Goal: Information Seeking & Learning: Learn about a topic

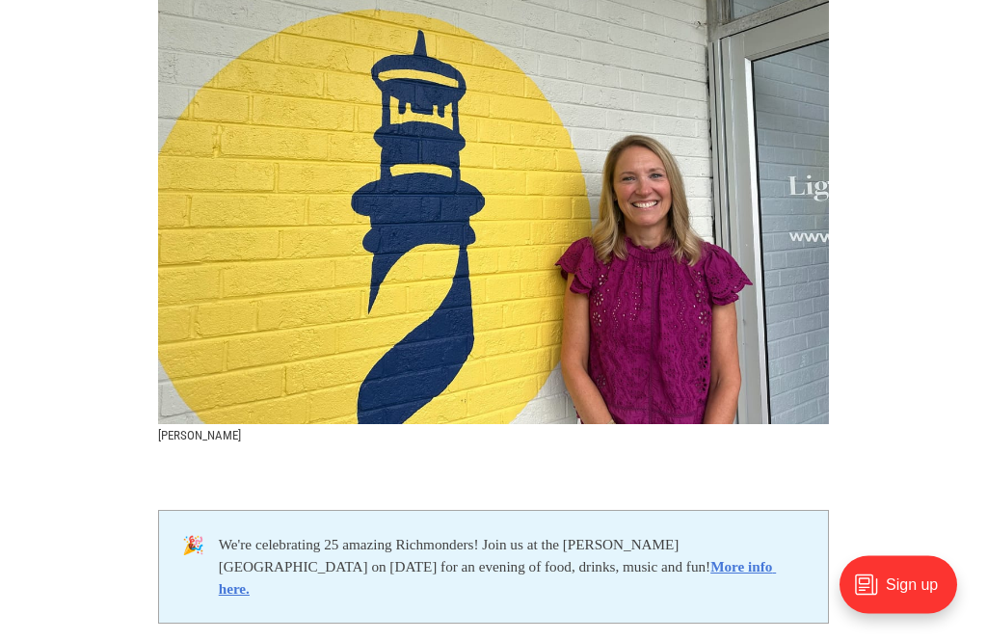
scroll to position [497, 0]
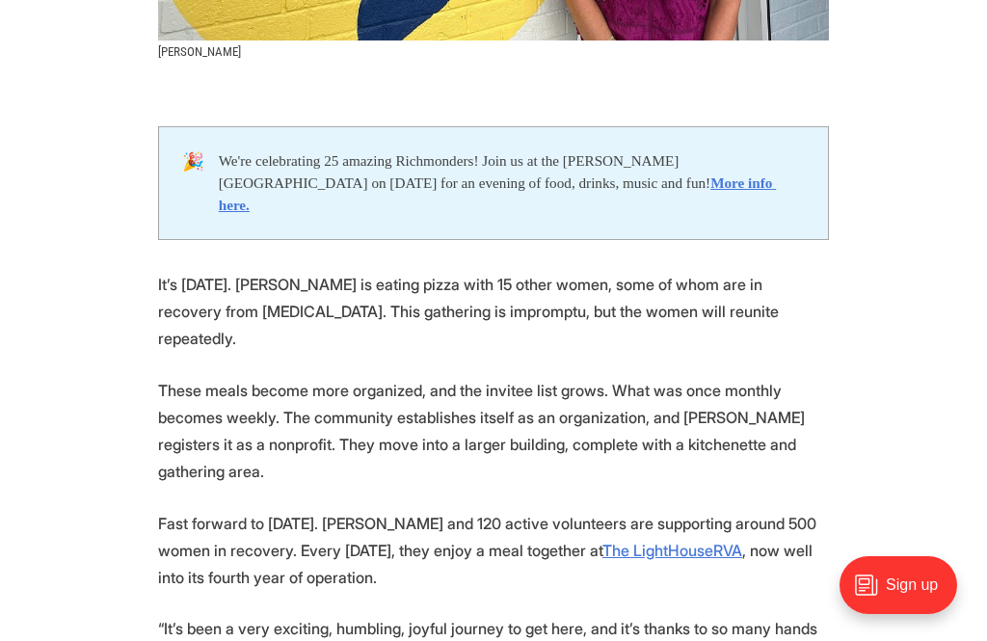
scroll to position [887, 0]
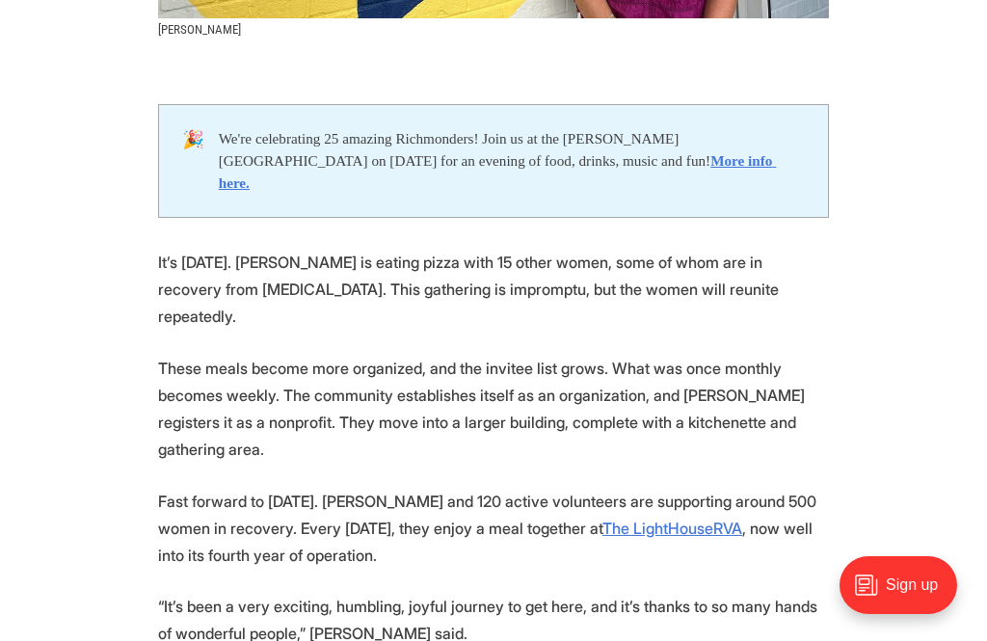
scroll to position [904, 0]
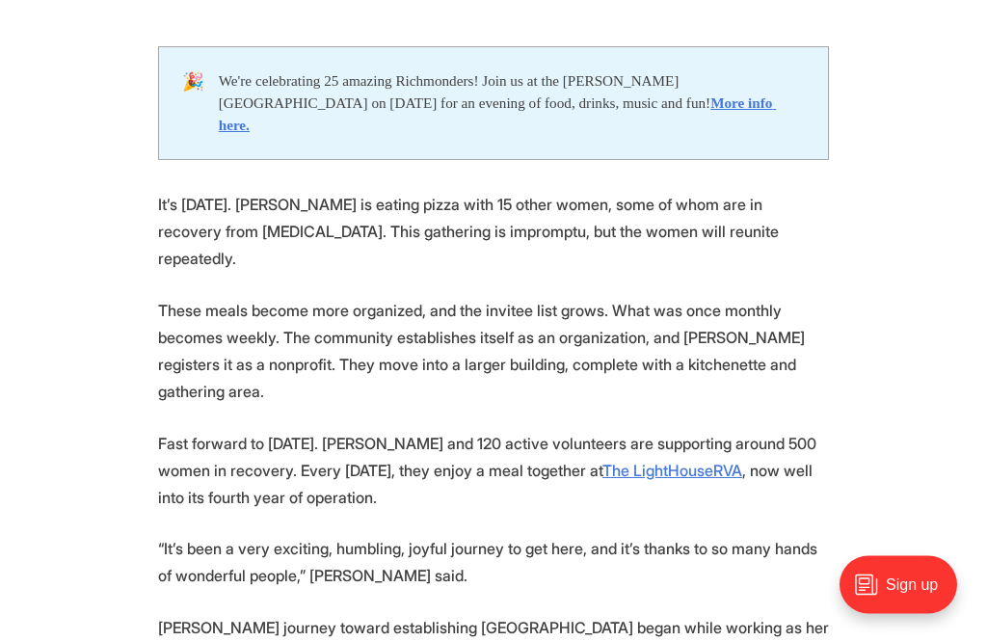
scroll to position [962, 0]
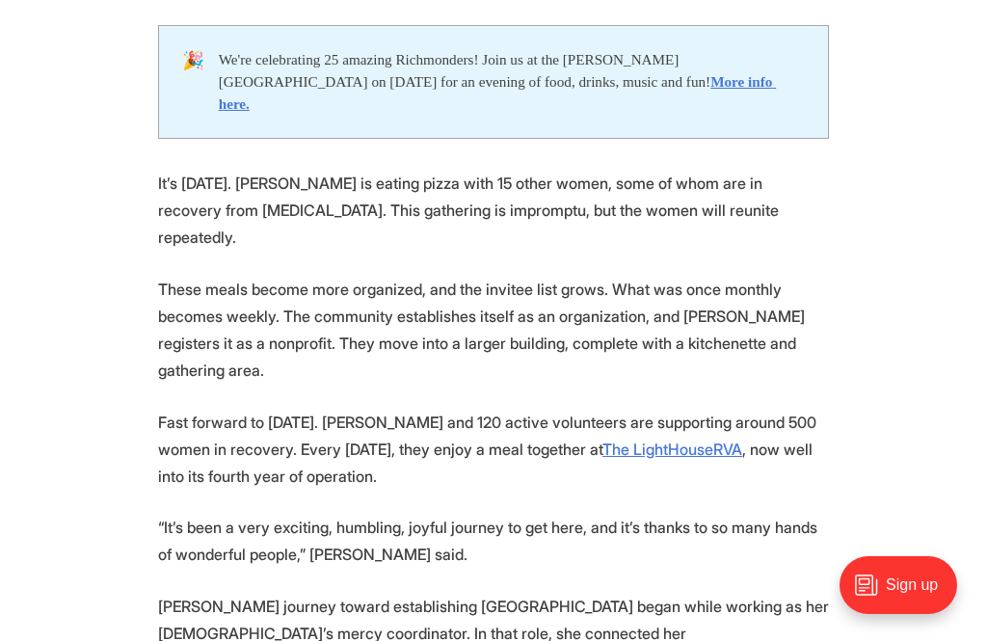
scroll to position [996, 0]
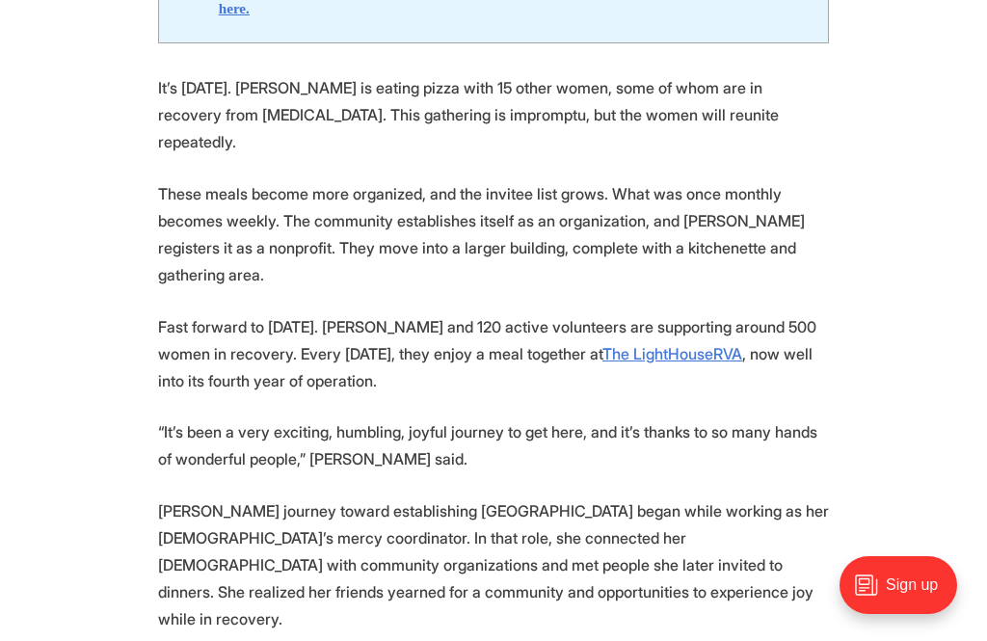
scroll to position [1079, 0]
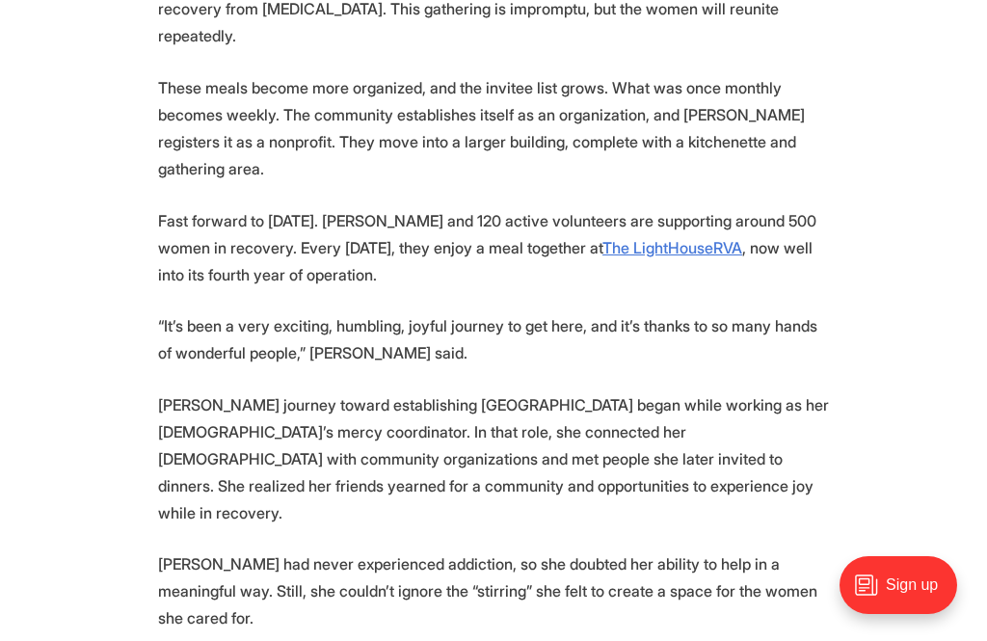
scroll to position [1187, 0]
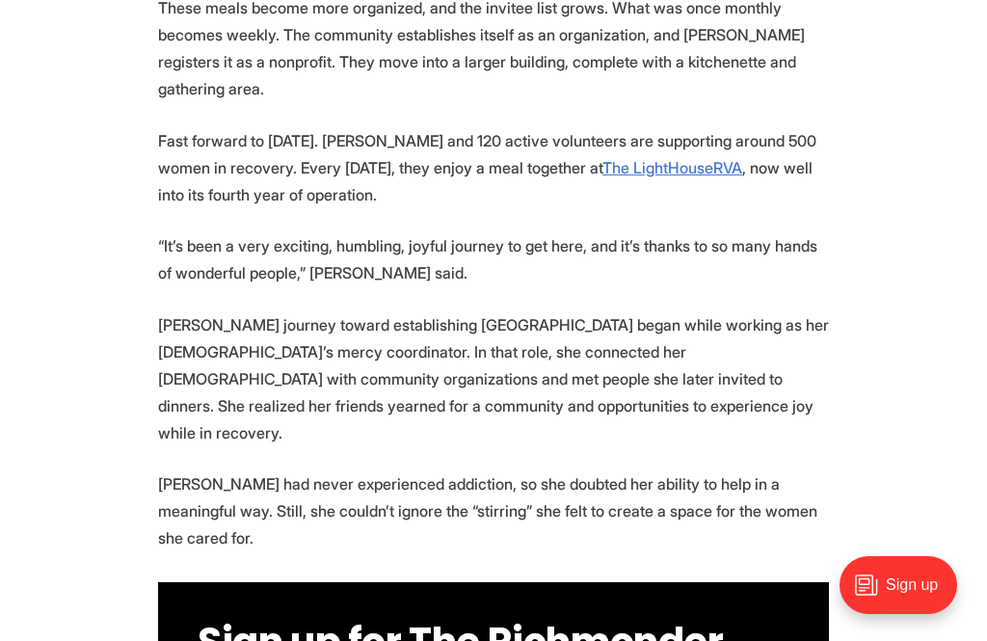
scroll to position [1271, 0]
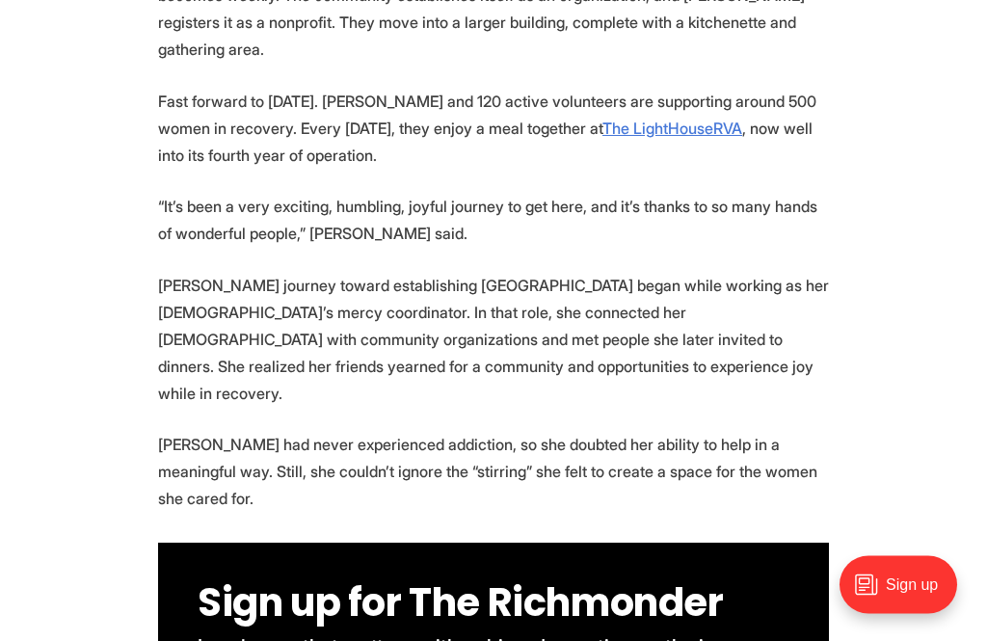
scroll to position [1304, 0]
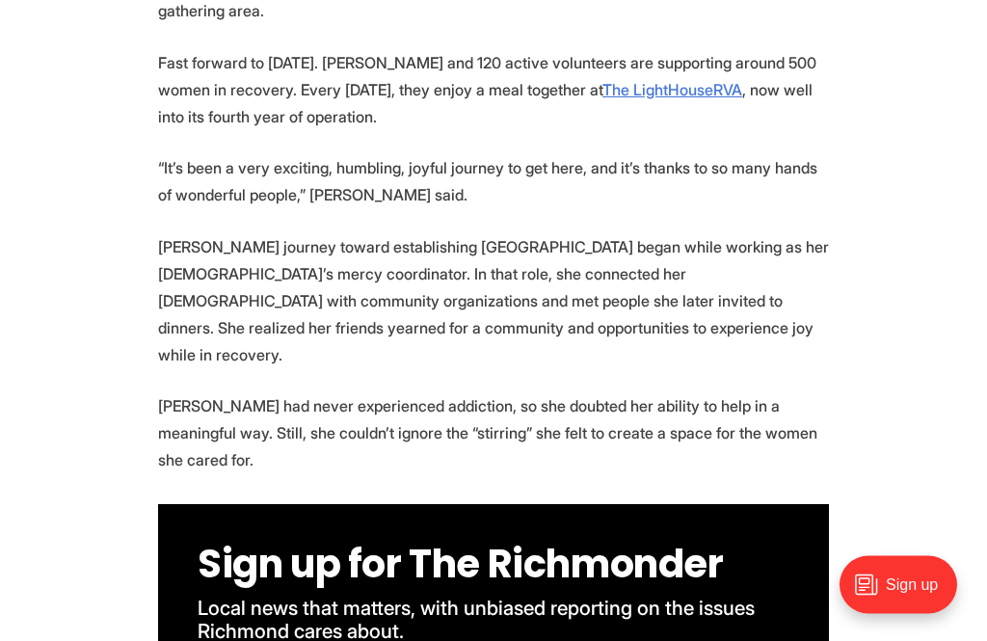
scroll to position [1345, 0]
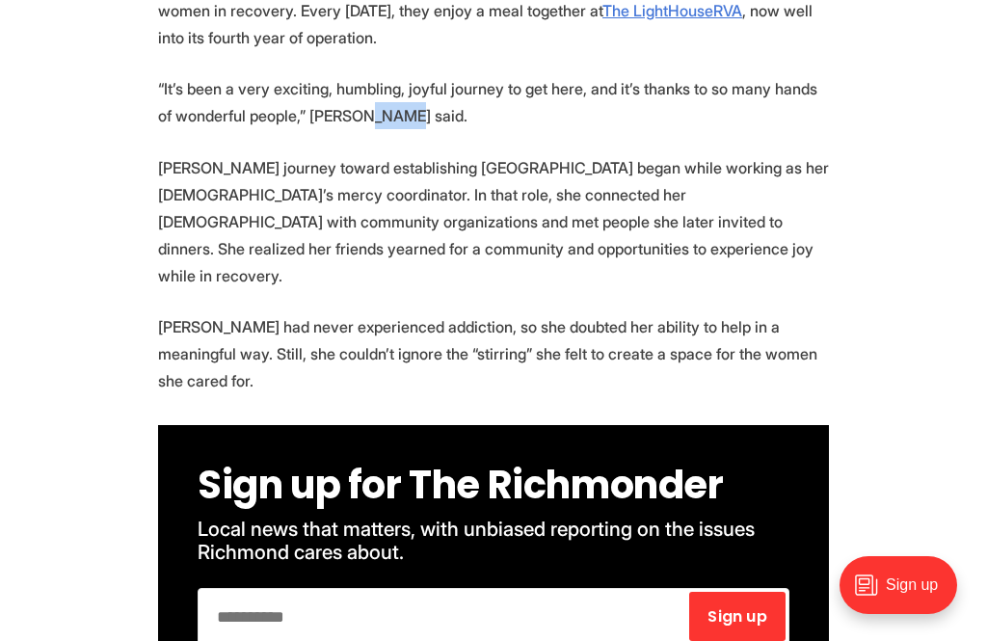
scroll to position [1422, 0]
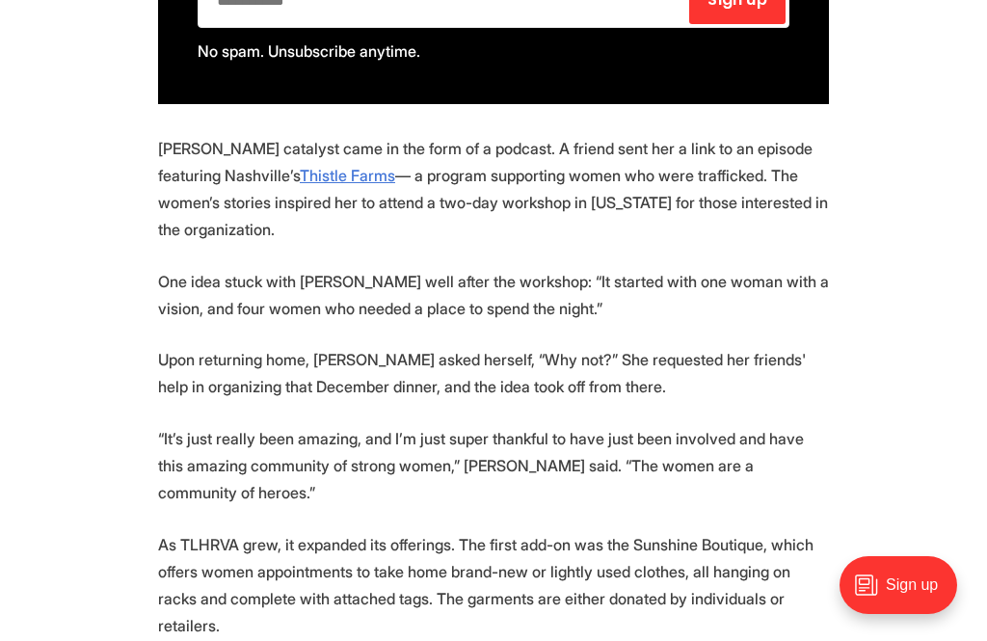
scroll to position [2041, 0]
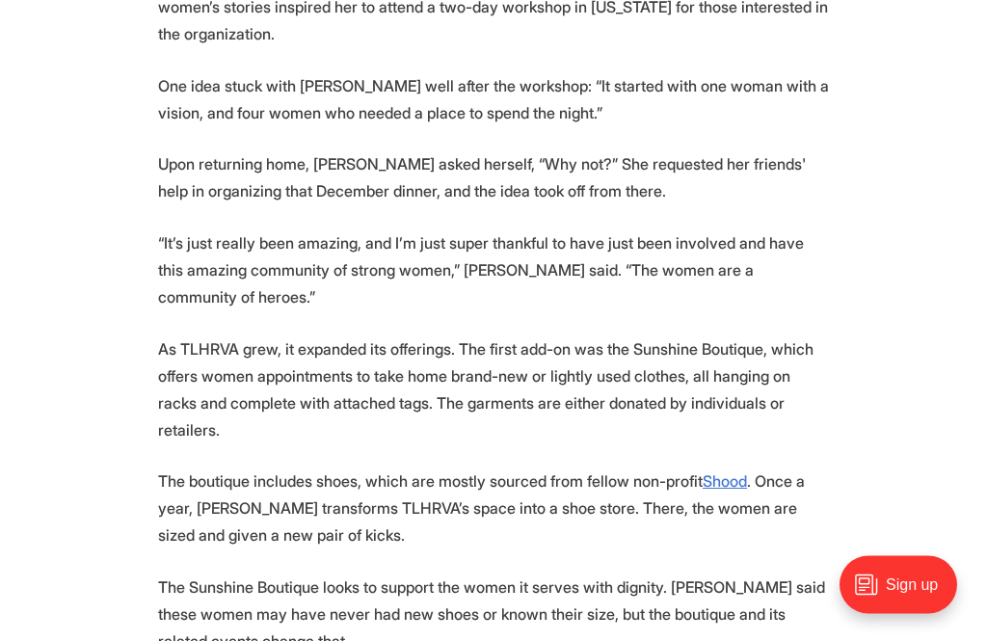
scroll to position [2247, 0]
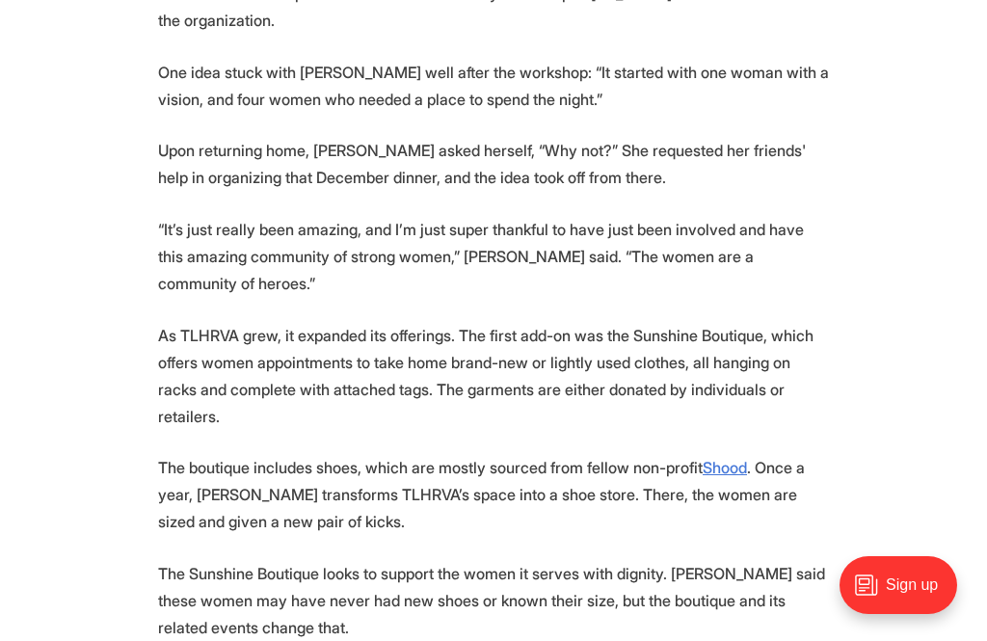
click at [891, 203] on section "🎉 We're celebrating 25 amazing Richmonders! Join us at the [PERSON_NAME][GEOGRA…" at bounding box center [493, 562] width 987 height 3663
click at [887, 228] on section "🎉 We're celebrating 25 amazing Richmonders! Join us at the [PERSON_NAME][GEOGRA…" at bounding box center [493, 561] width 987 height 3663
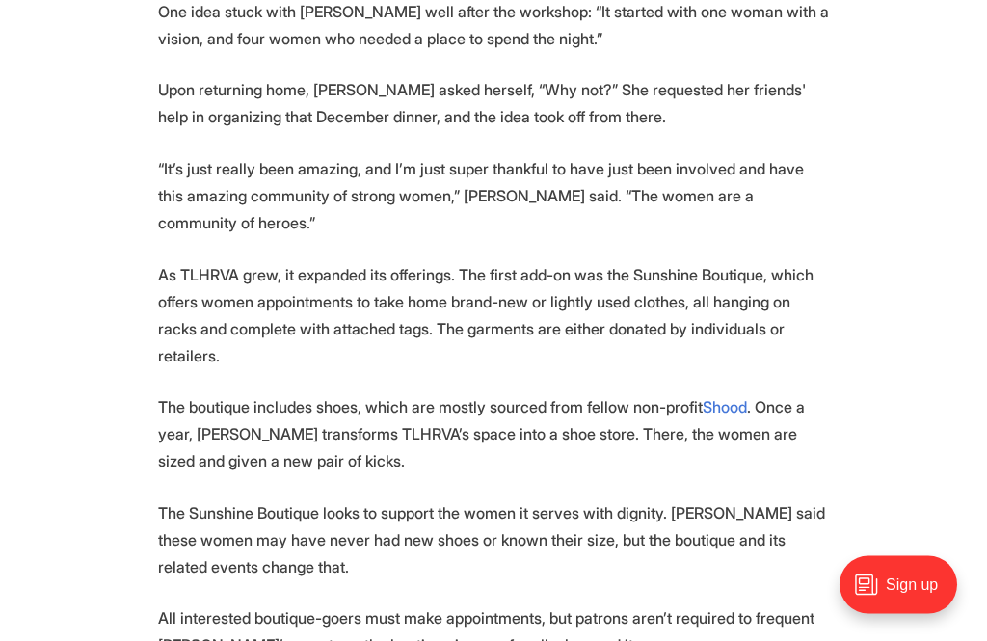
scroll to position [2310, 0]
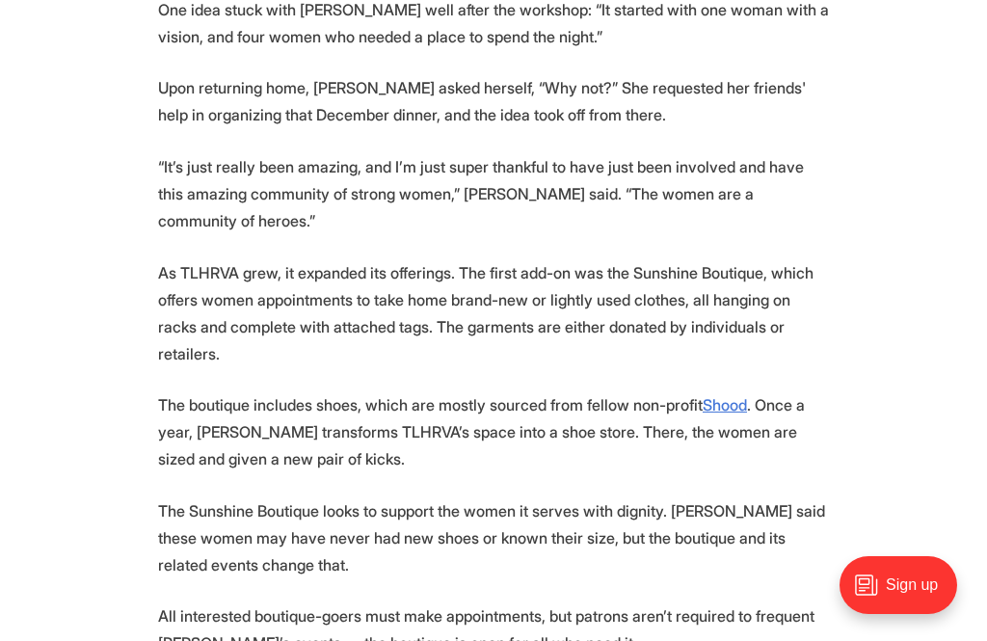
click at [891, 218] on section "🎉 We're celebrating 25 amazing Richmonders! Join us at the [PERSON_NAME][GEOGRA…" at bounding box center [493, 500] width 987 height 3663
click at [888, 229] on section "🎉 We're celebrating 25 amazing Richmonders! Join us at the [PERSON_NAME][GEOGRA…" at bounding box center [493, 500] width 987 height 3663
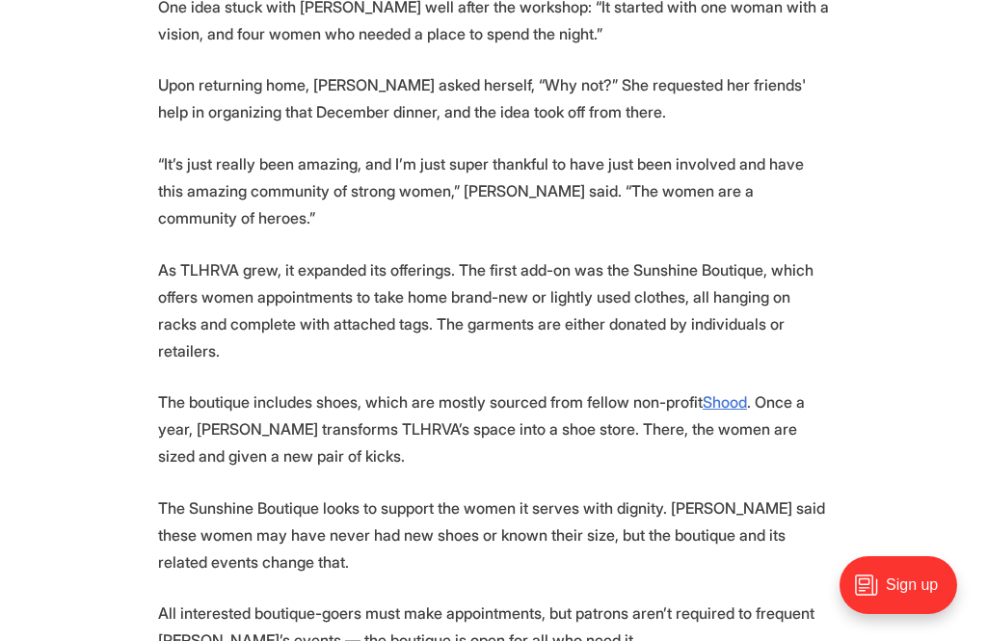
scroll to position [2317, 0]
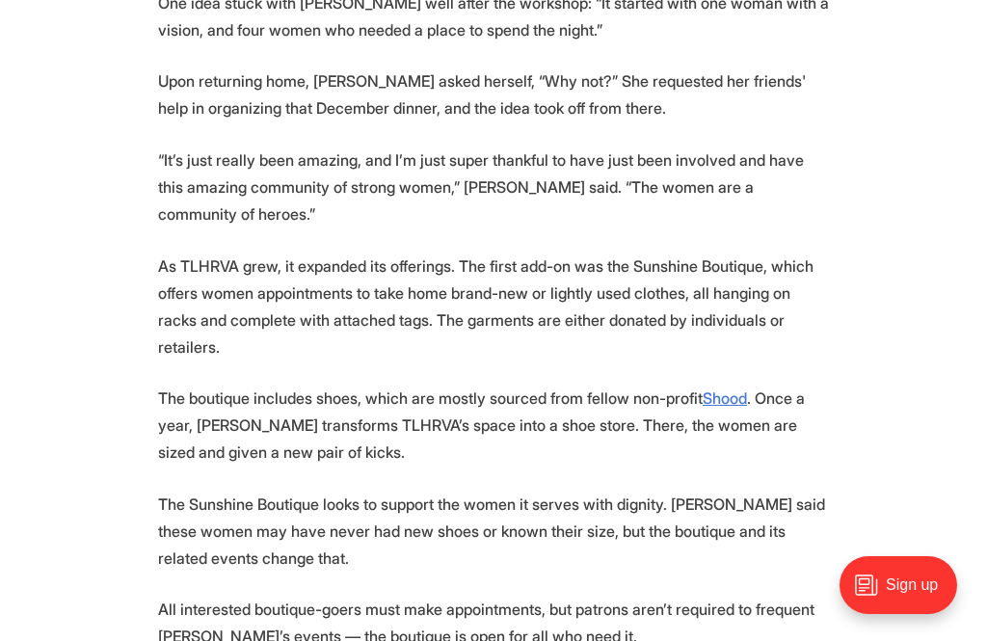
click at [888, 219] on section "🎉 We're celebrating 25 amazing Richmonders! Join us at the [PERSON_NAME][GEOGRA…" at bounding box center [493, 493] width 987 height 3663
click at [889, 219] on section "🎉 We're celebrating 25 amazing Richmonders! Join us at the [PERSON_NAME][GEOGRA…" at bounding box center [493, 493] width 987 height 3663
click at [887, 217] on section "🎉 We're celebrating 25 amazing Richmonders! Join us at the [PERSON_NAME][GEOGRA…" at bounding box center [493, 493] width 987 height 3663
click at [910, 266] on section "🎉 We're celebrating 25 amazing Richmonders! Join us at the [PERSON_NAME][GEOGRA…" at bounding box center [493, 493] width 987 height 3663
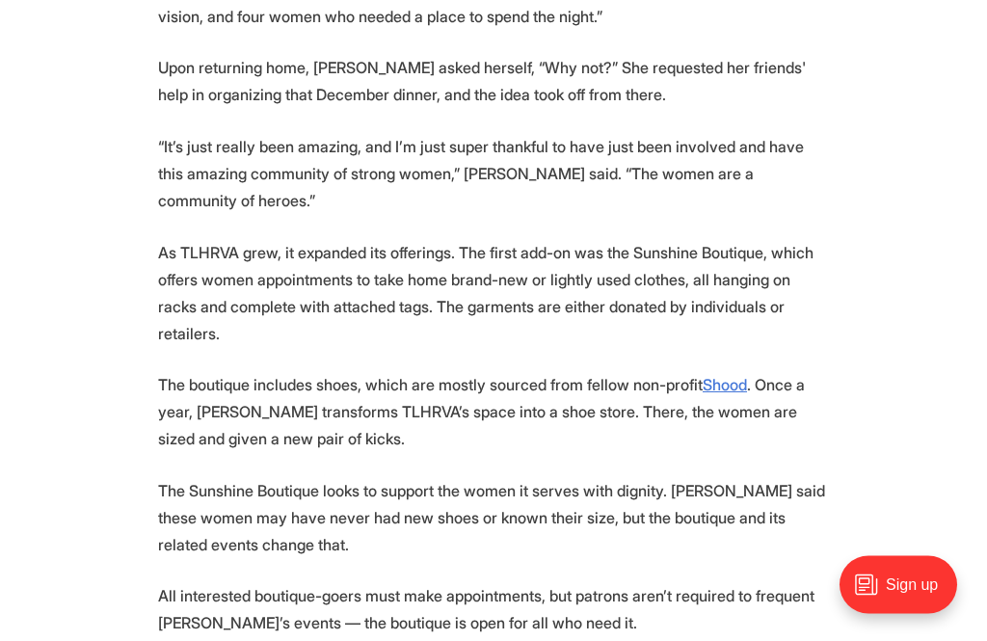
scroll to position [2335, 0]
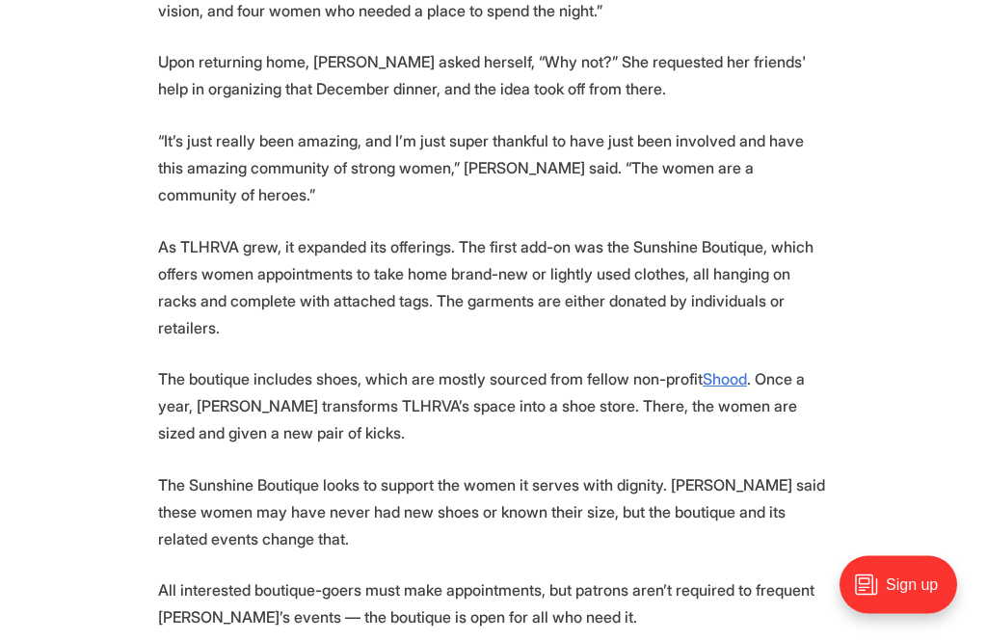
click at [871, 252] on section "🎉 We're celebrating 25 amazing Richmonders! Join us at the [PERSON_NAME][GEOGRA…" at bounding box center [493, 475] width 987 height 3663
click at [875, 251] on section "🎉 We're celebrating 25 amazing Richmonders! Join us at the [PERSON_NAME][GEOGRA…" at bounding box center [493, 475] width 987 height 3663
click at [876, 263] on section "🎉 We're celebrating 25 amazing Richmonders! Join us at the [PERSON_NAME][GEOGRA…" at bounding box center [493, 475] width 987 height 3663
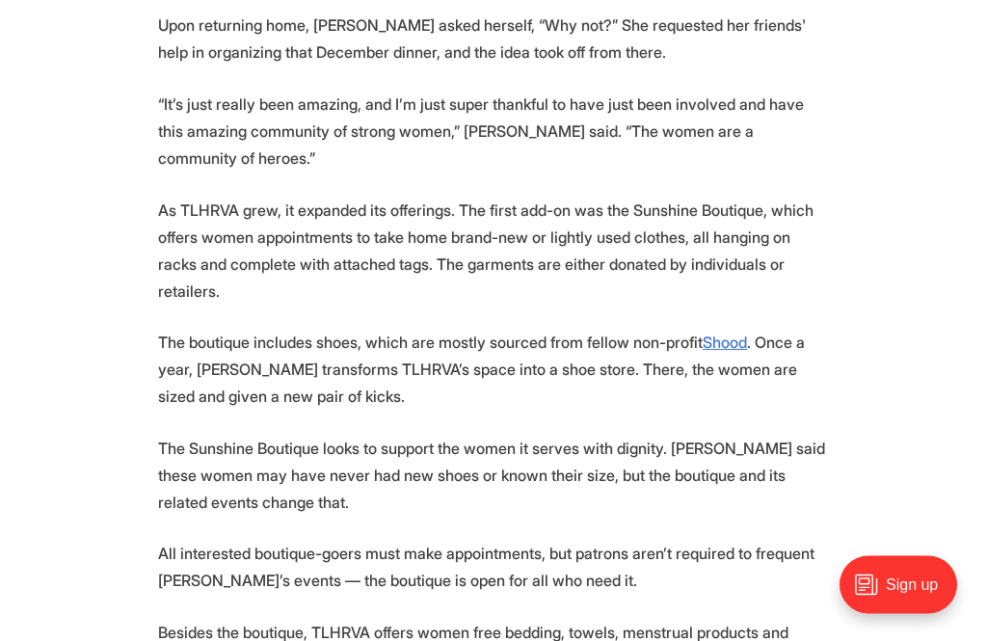
scroll to position [2373, 0]
click at [866, 252] on section "🎉 We're celebrating 25 amazing Richmonders! Join us at the [PERSON_NAME][GEOGRA…" at bounding box center [493, 436] width 987 height 3663
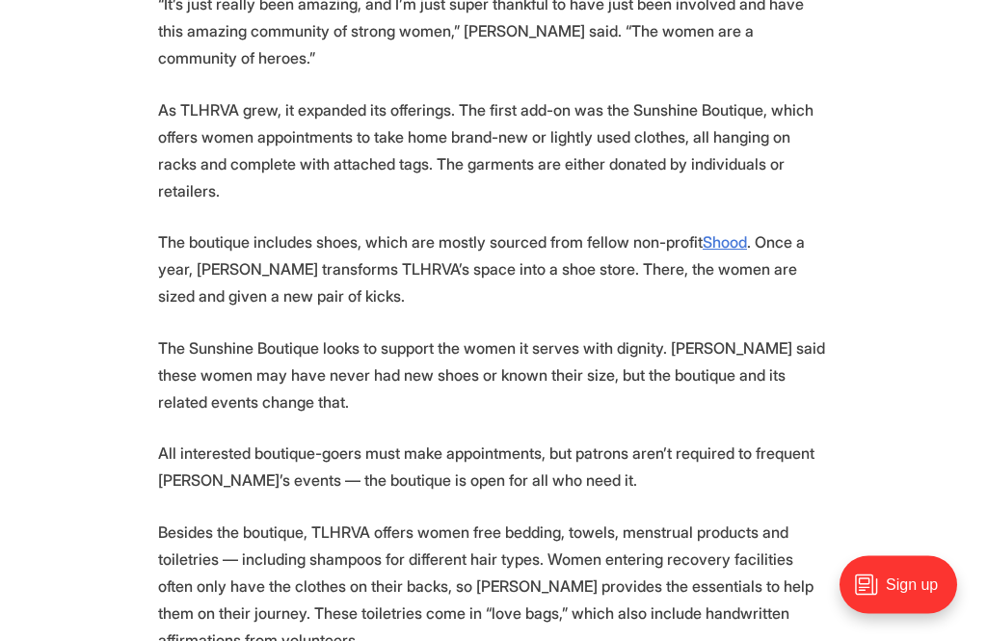
scroll to position [2477, 0]
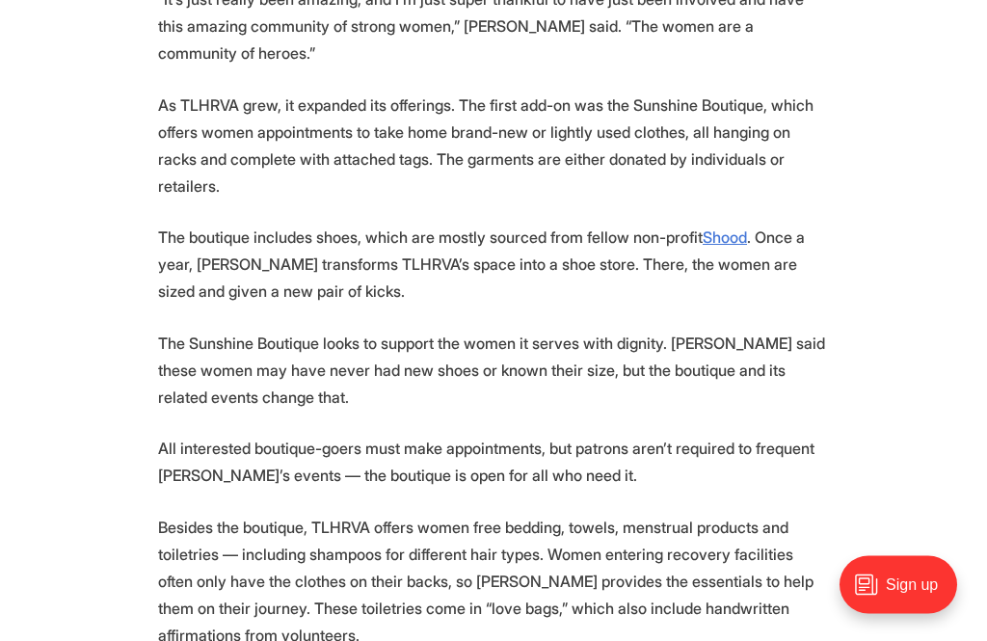
click at [865, 249] on section "🎉 We're celebrating 25 amazing Richmonders! Join us at the [PERSON_NAME][GEOGRA…" at bounding box center [493, 333] width 987 height 3663
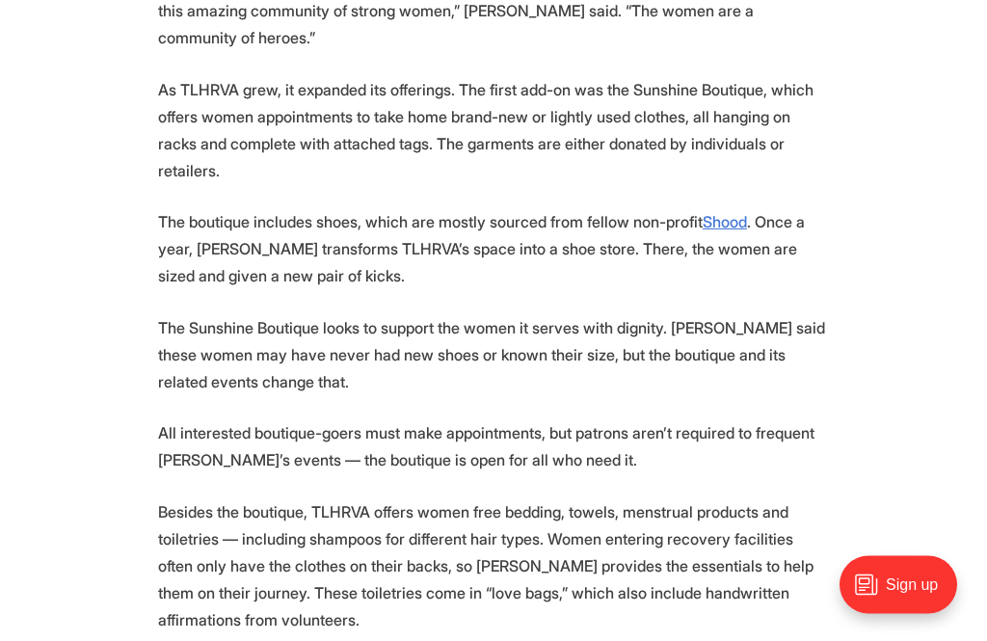
scroll to position [2497, 0]
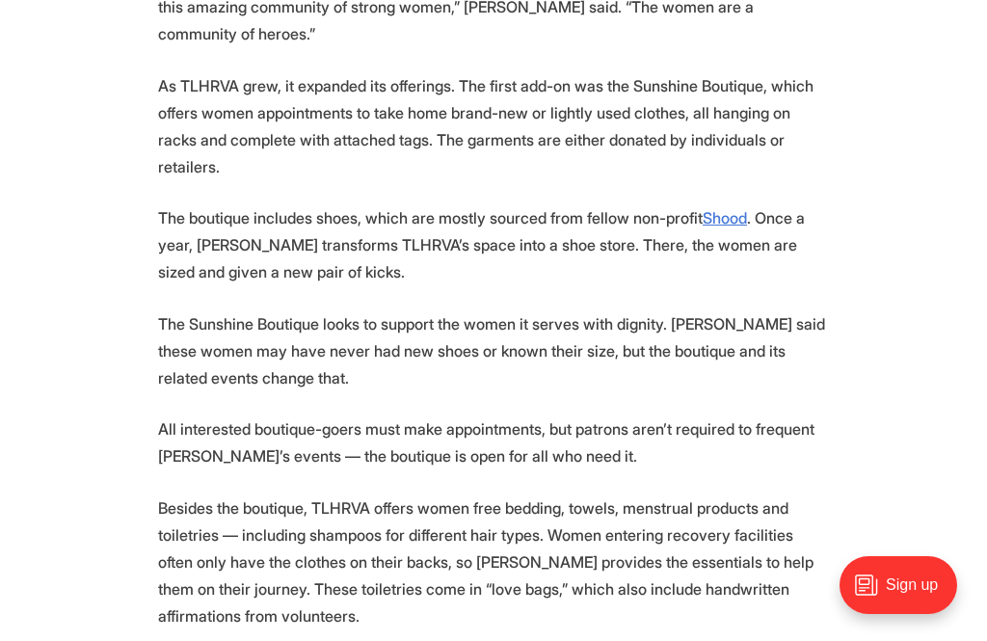
click at [866, 256] on section "🎉 We're celebrating 25 amazing Richmonders! Join us at the [PERSON_NAME][GEOGRA…" at bounding box center [493, 313] width 987 height 3663
click at [867, 253] on section "🎉 We're celebrating 25 amazing Richmonders! Join us at the [PERSON_NAME][GEOGRA…" at bounding box center [493, 313] width 987 height 3663
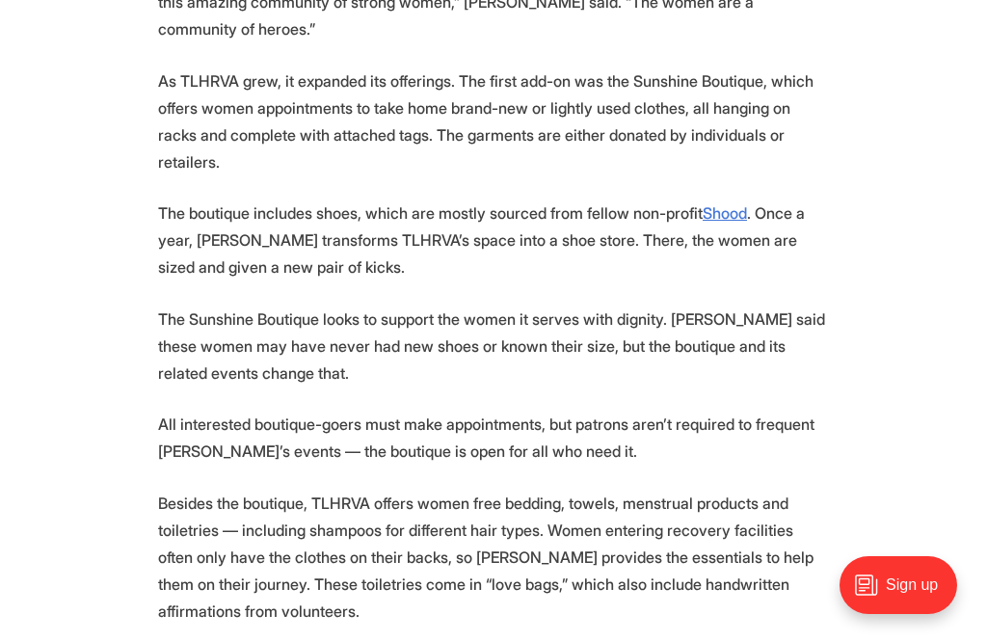
scroll to position [2506, 0]
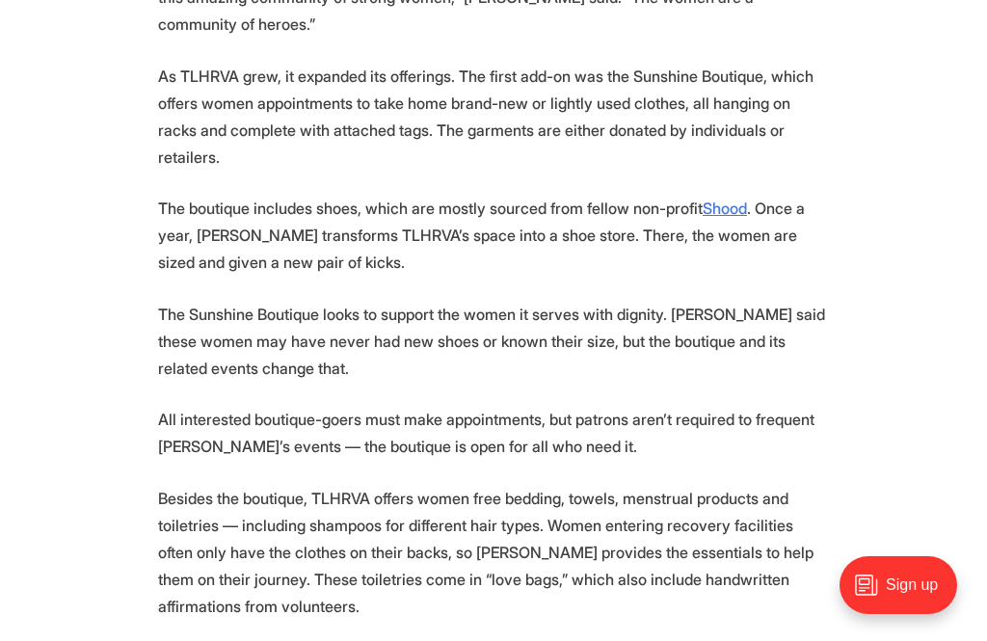
click at [870, 259] on section "🎉 We're celebrating 25 amazing Richmonders! Join us at the [PERSON_NAME][GEOGRA…" at bounding box center [493, 303] width 987 height 3663
click at [875, 260] on section "🎉 We're celebrating 25 amazing Richmonders! Join us at the [PERSON_NAME][GEOGRA…" at bounding box center [493, 303] width 987 height 3663
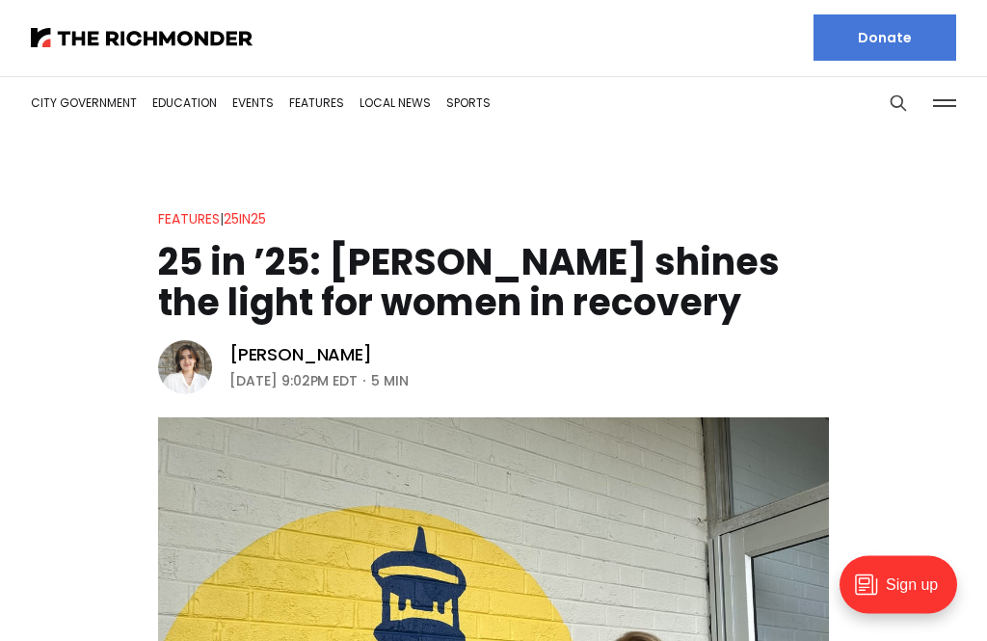
scroll to position [0, 0]
